Goal: Task Accomplishment & Management: Manage account settings

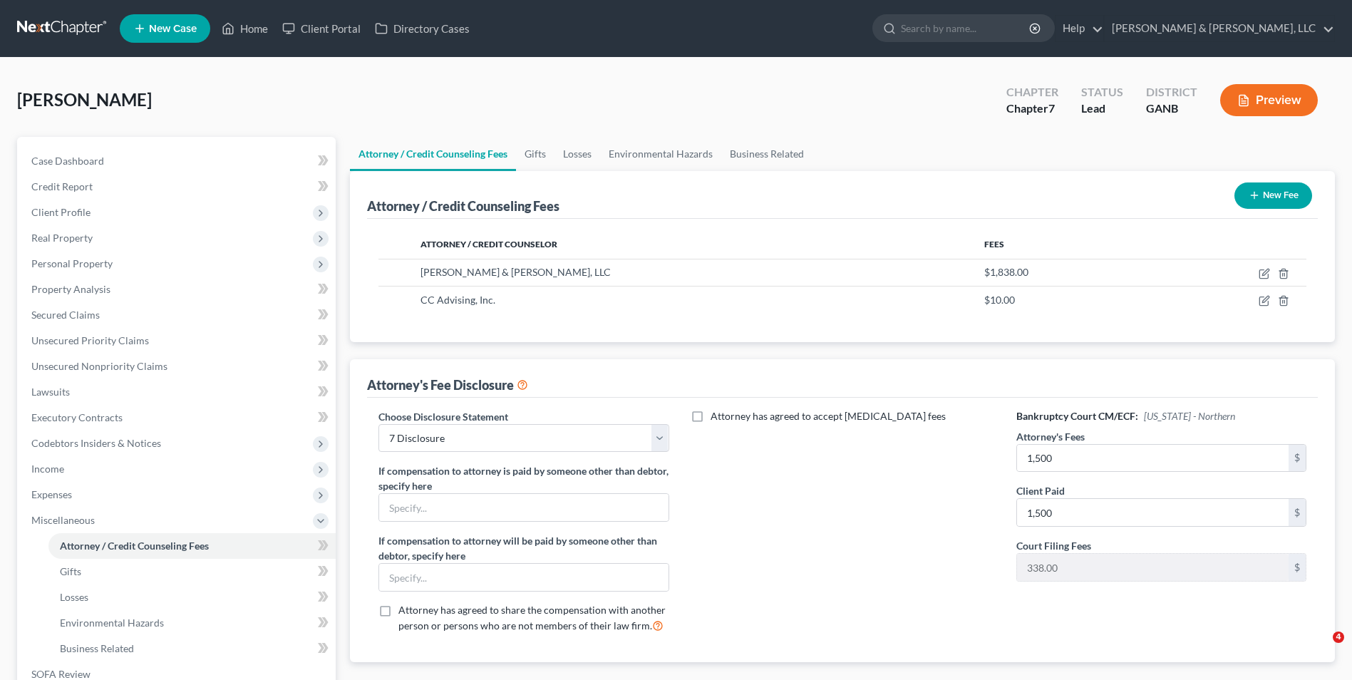
select select "2"
click at [135, 162] on link "Case Dashboard" at bounding box center [178, 161] width 316 height 26
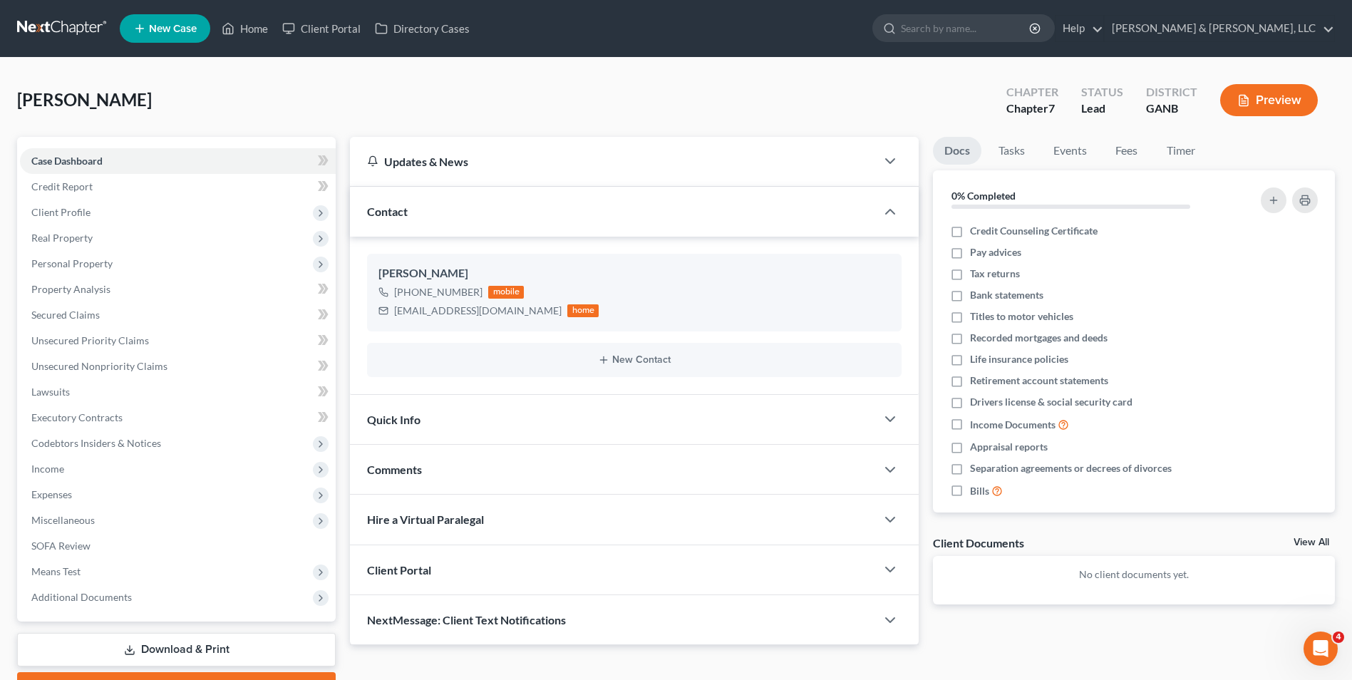
click at [462, 472] on div "Comments" at bounding box center [613, 469] width 526 height 49
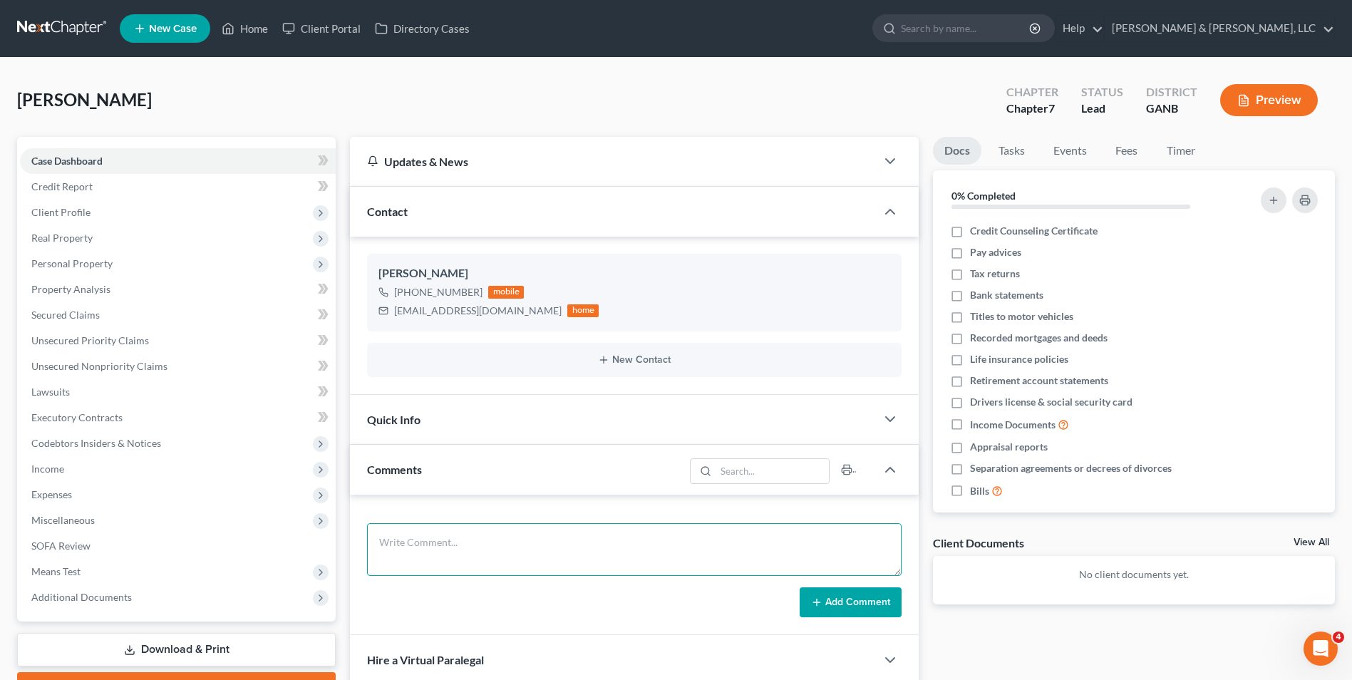
click at [441, 540] on textarea at bounding box center [634, 549] width 535 height 53
paste textarea "7-[PERSON_NAME] [DATE][PERSON_NAME] FACTS OF THE CASE: [PERSON_NAME] (50) is si…"
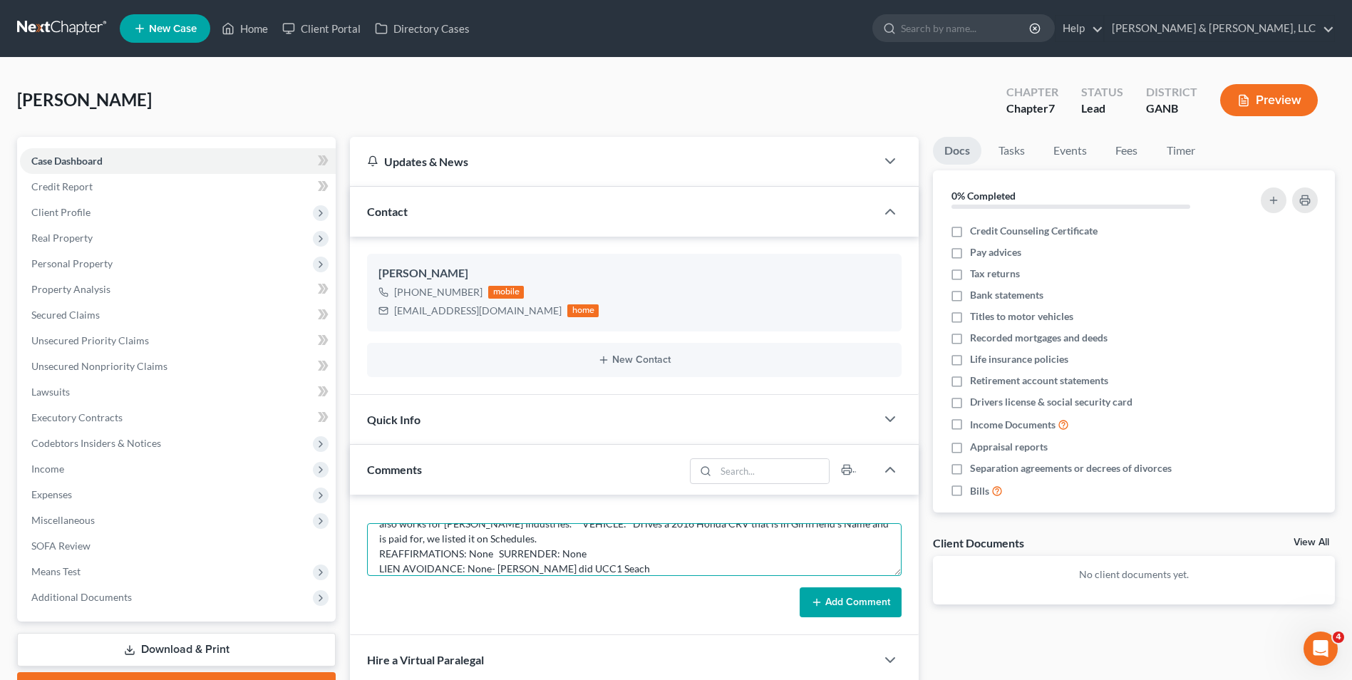
type textarea "7-[PERSON_NAME] [DATE][PERSON_NAME] FACTS OF THE CASE: [PERSON_NAME] (50) is si…"
click at [835, 603] on button "Add Comment" at bounding box center [851, 602] width 102 height 30
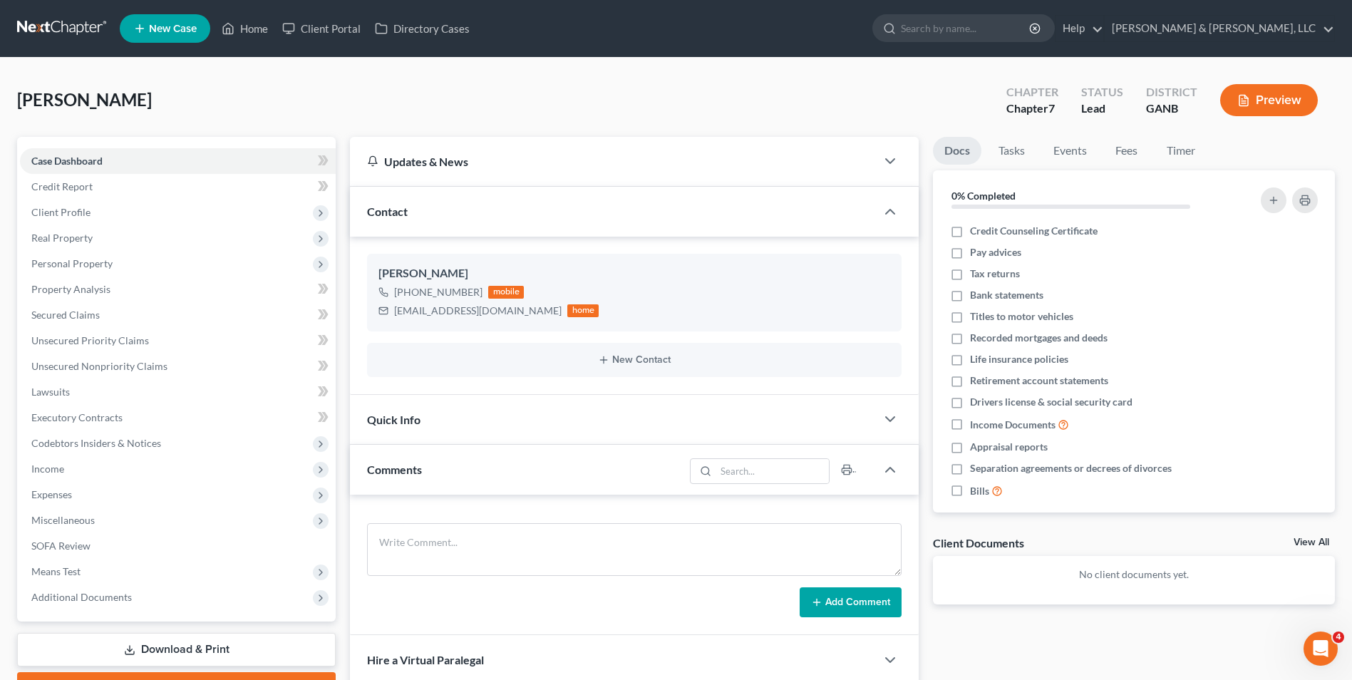
scroll to position [0, 0]
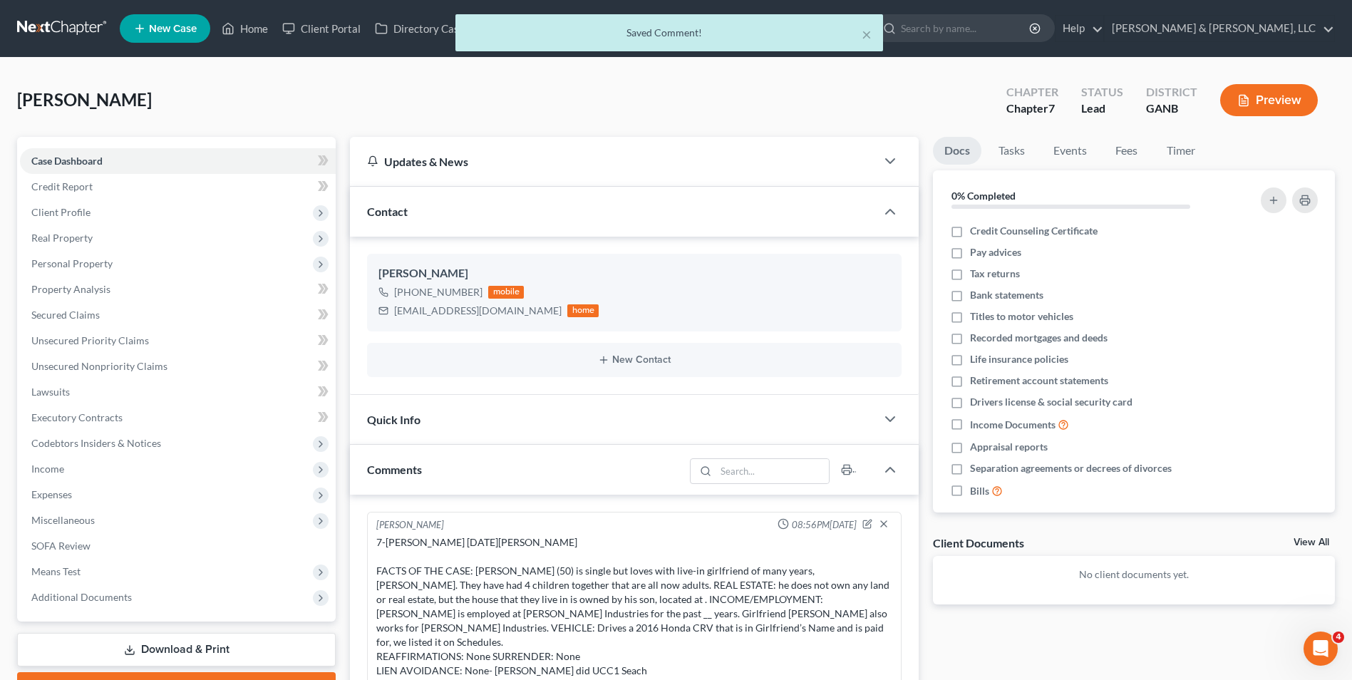
click at [728, 101] on div "[PERSON_NAME] Upgraded Chapter Chapter 7 Status Lead District GANB Preview" at bounding box center [676, 106] width 1318 height 62
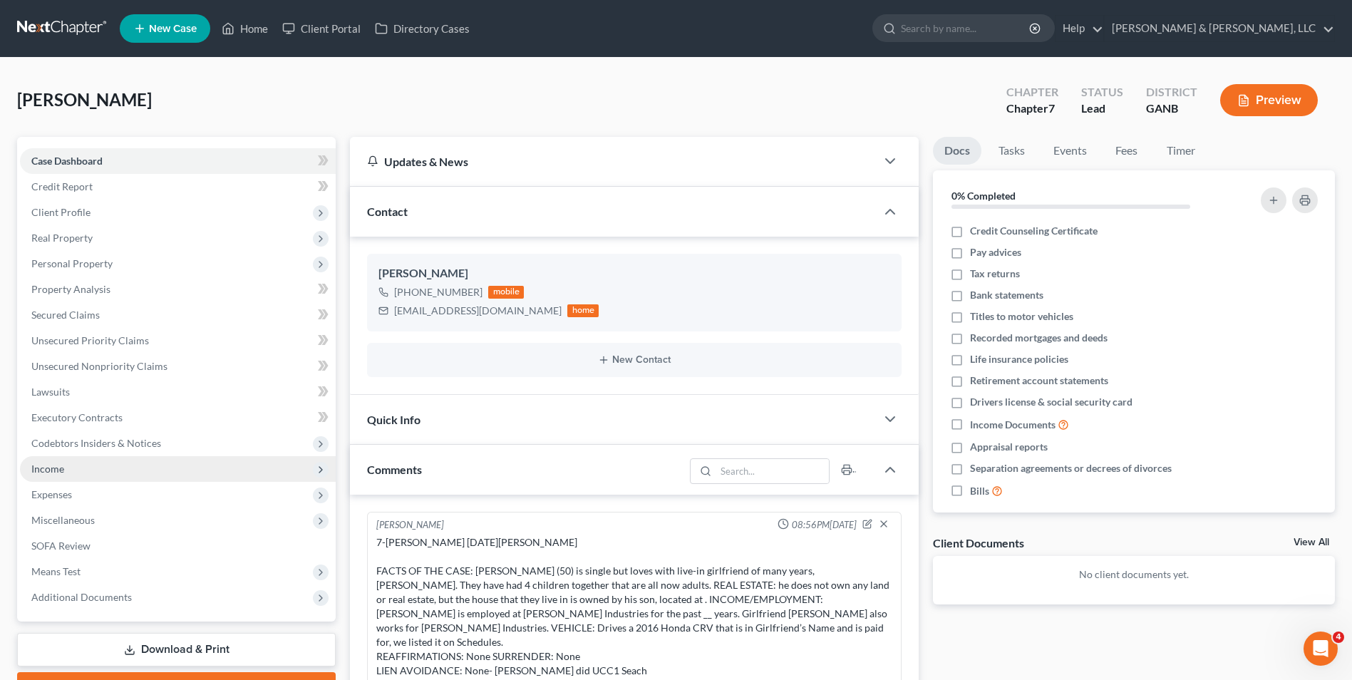
click at [51, 465] on span "Income" at bounding box center [47, 469] width 33 height 12
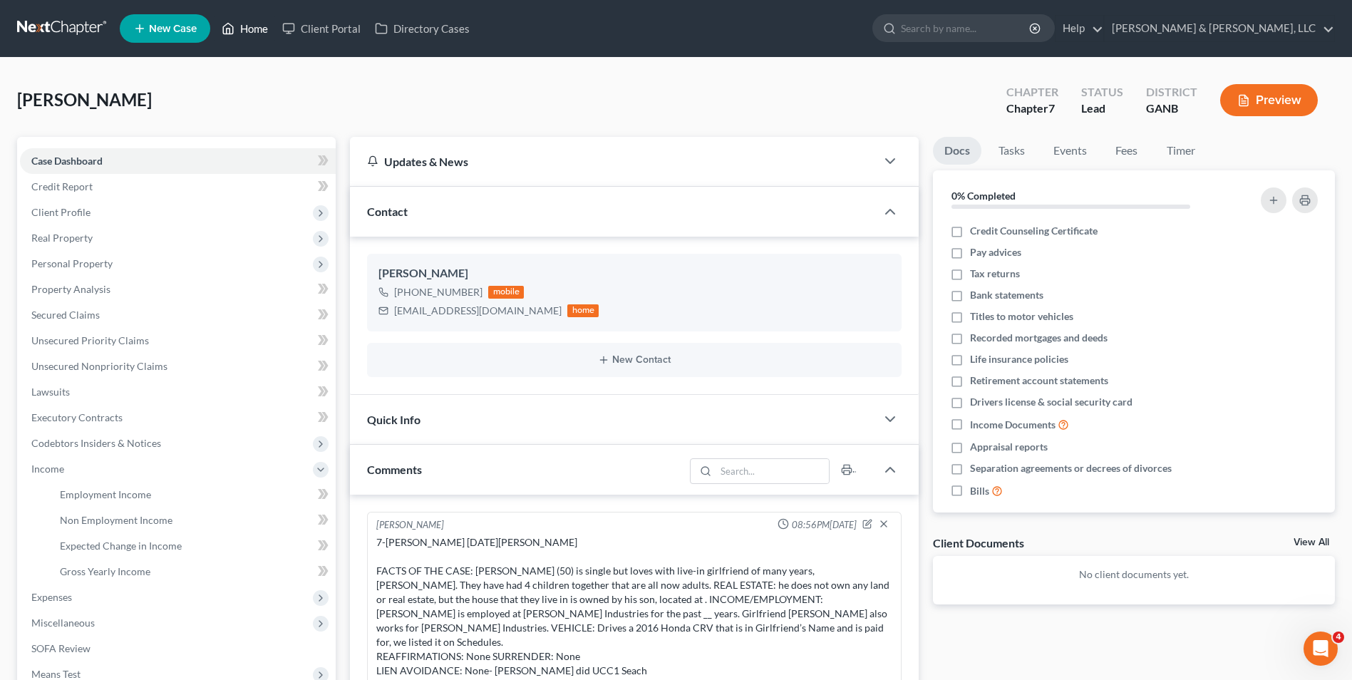
click at [262, 28] on link "Home" at bounding box center [245, 29] width 61 height 26
